Goal: Download file/media

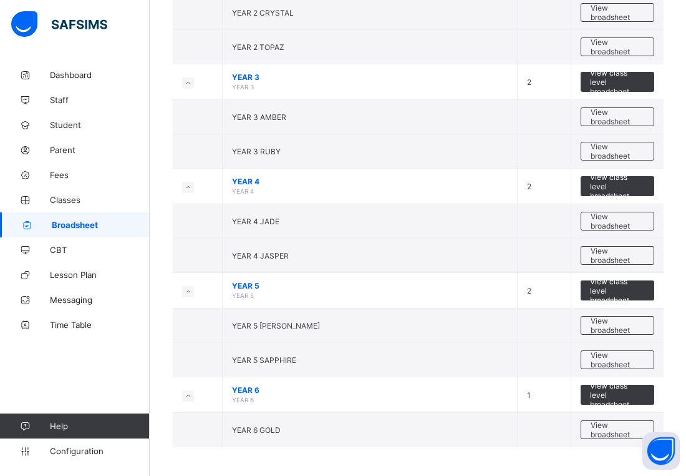
scroll to position [678, 0]
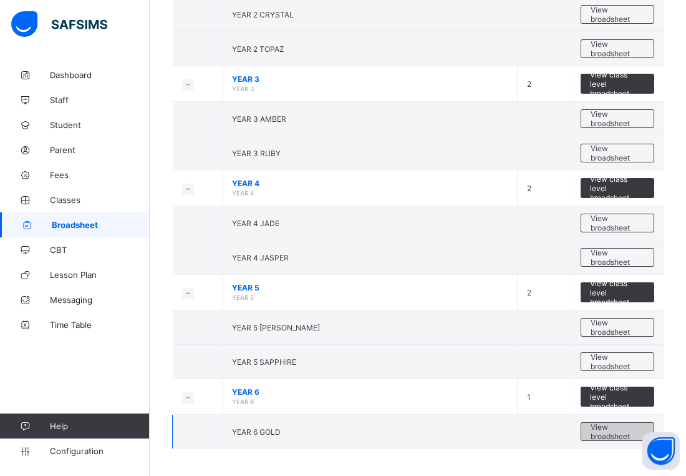
click at [619, 434] on span "View broadsheet" at bounding box center [618, 431] width 54 height 19
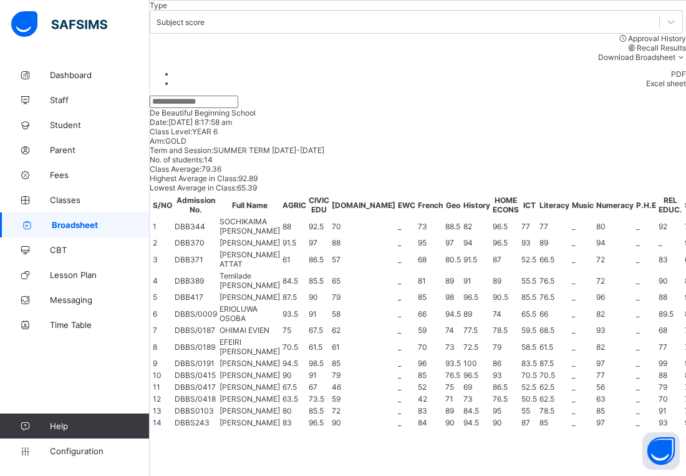
scroll to position [207, 29]
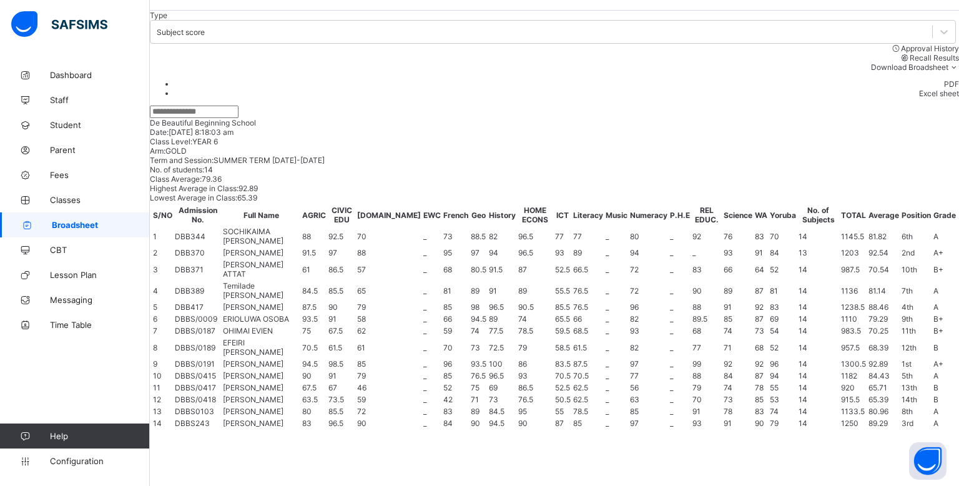
scroll to position [354, 0]
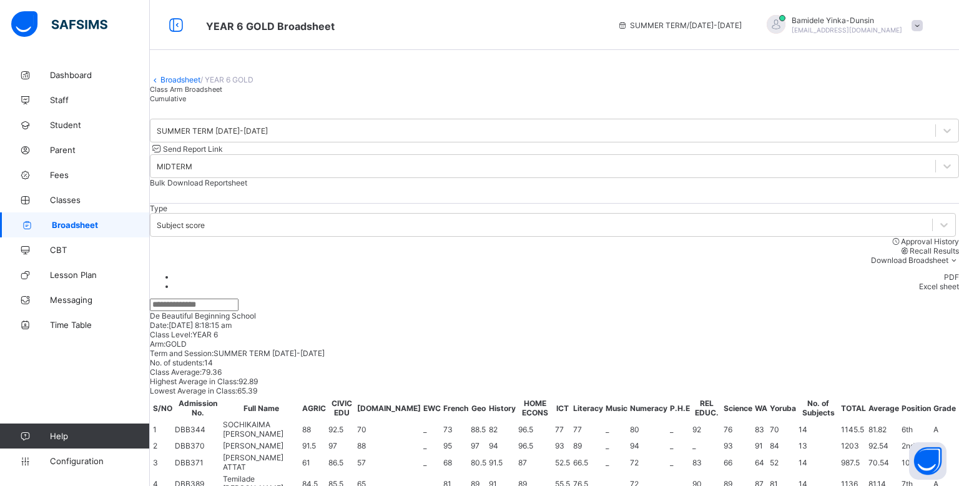
scroll to position [1, 0]
click at [686, 172] on icon at bounding box center [946, 165] width 12 height 12
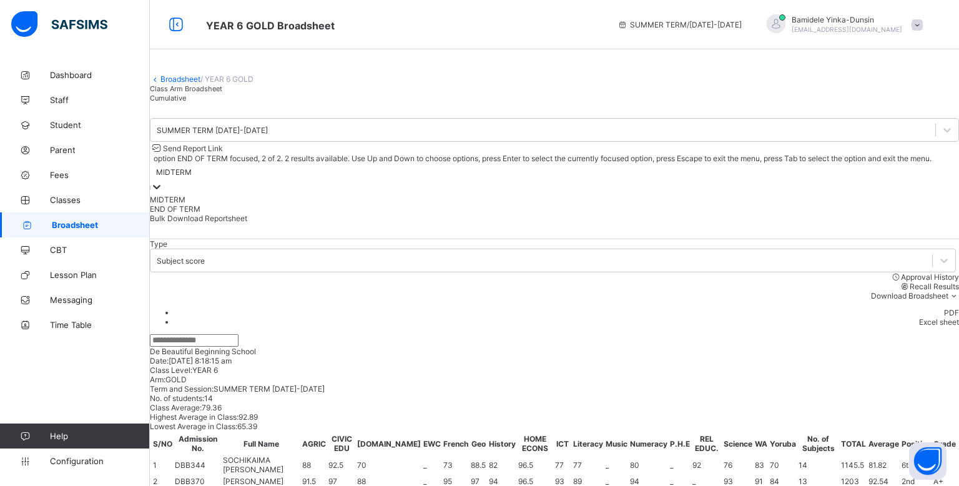
click at [686, 213] on div "END OF TERM" at bounding box center [554, 208] width 809 height 9
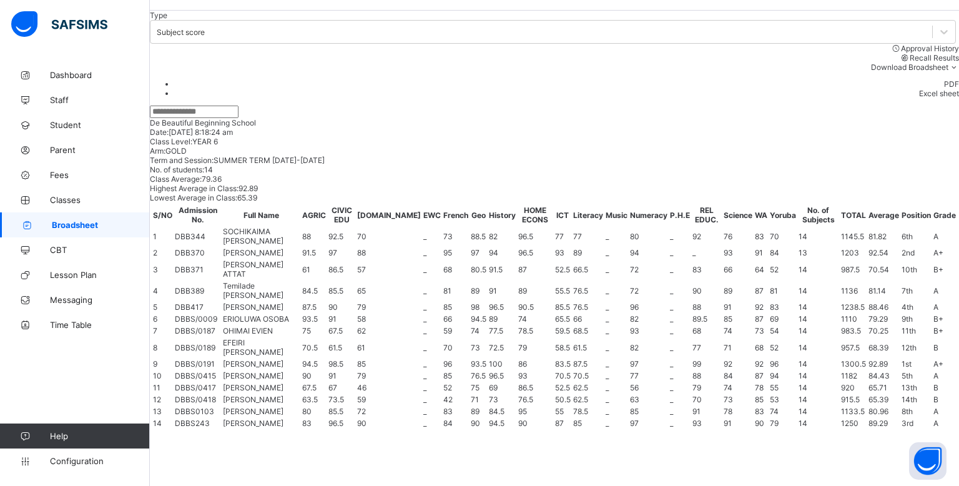
scroll to position [307, 0]
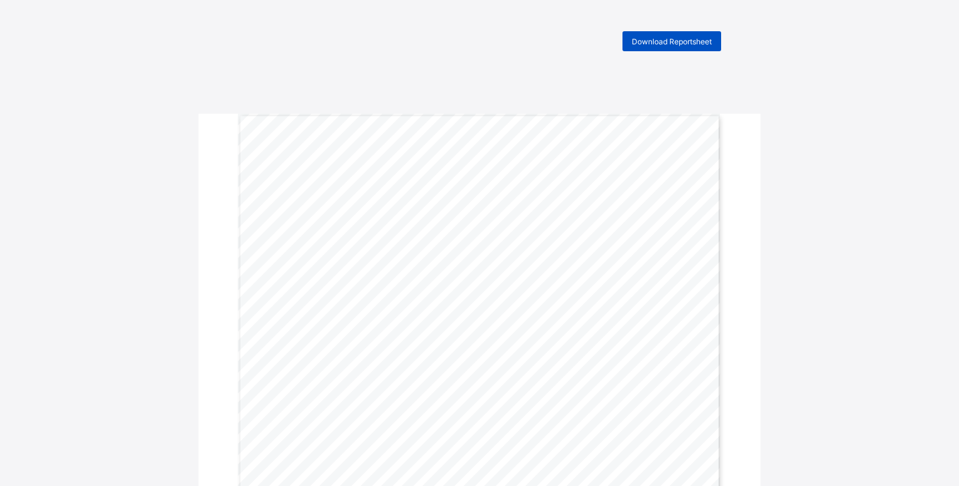
click at [686, 44] on span "Download Reportsheet" at bounding box center [672, 41] width 80 height 9
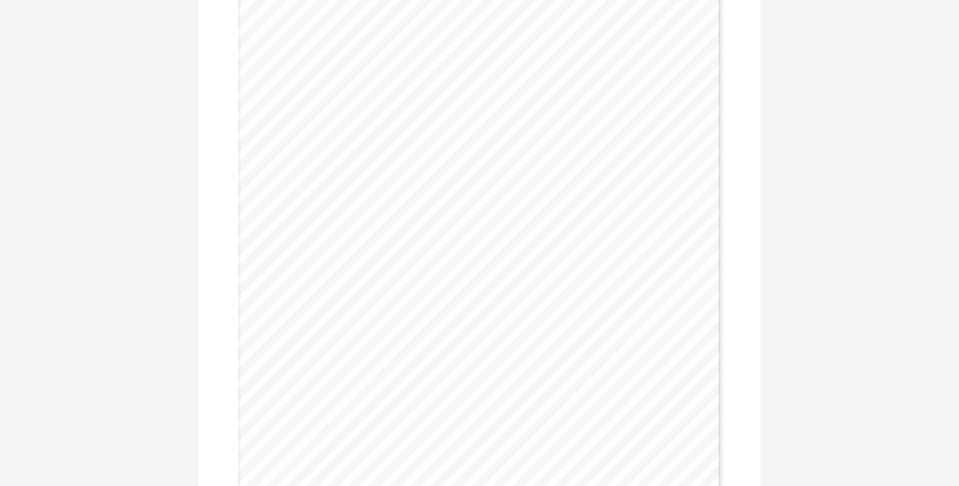
scroll to position [881, 0]
